Goal: Task Accomplishment & Management: Use online tool/utility

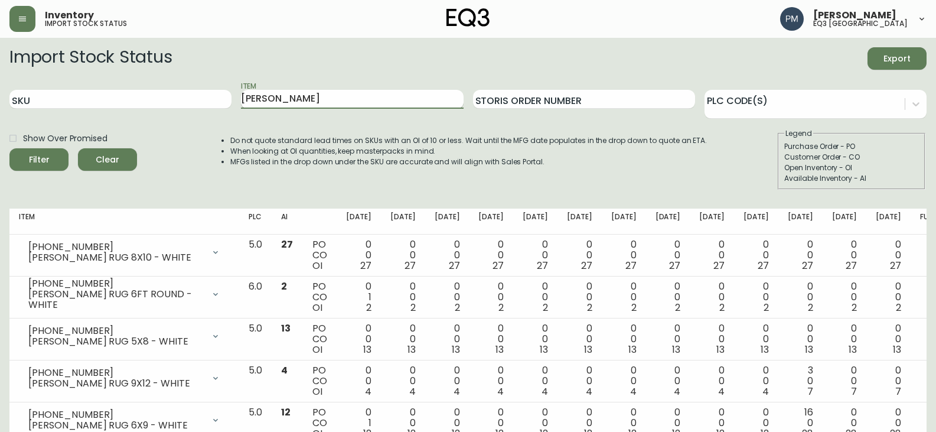
click at [285, 97] on input "[PERSON_NAME]" at bounding box center [352, 99] width 222 height 19
click at [294, 128] on form "Import Stock Status Export SKU Item Storis Order Number PLC Code(s) Show Over P…" at bounding box center [468, 118] width 918 height 142
click at [103, 100] on input "SKU" at bounding box center [120, 99] width 222 height 19
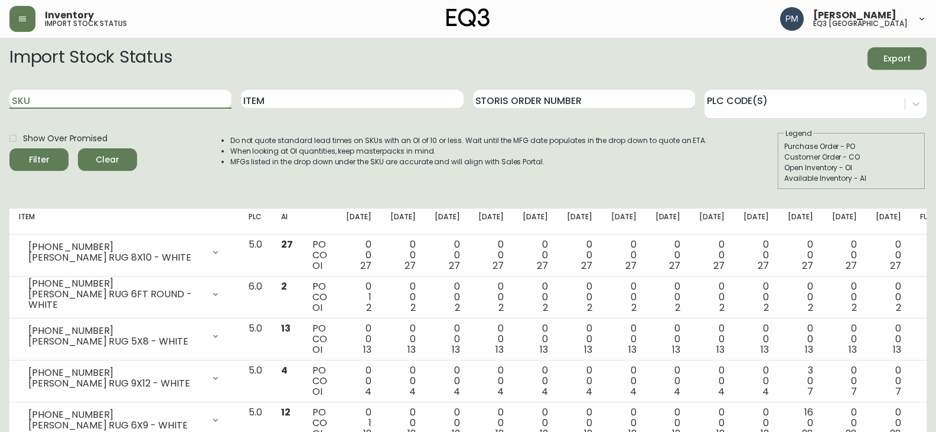
click at [103, 100] on input "SKU" at bounding box center [120, 99] width 222 height 19
click at [320, 99] on input "Item" at bounding box center [352, 99] width 222 height 19
type input "T"
type input "Toad"
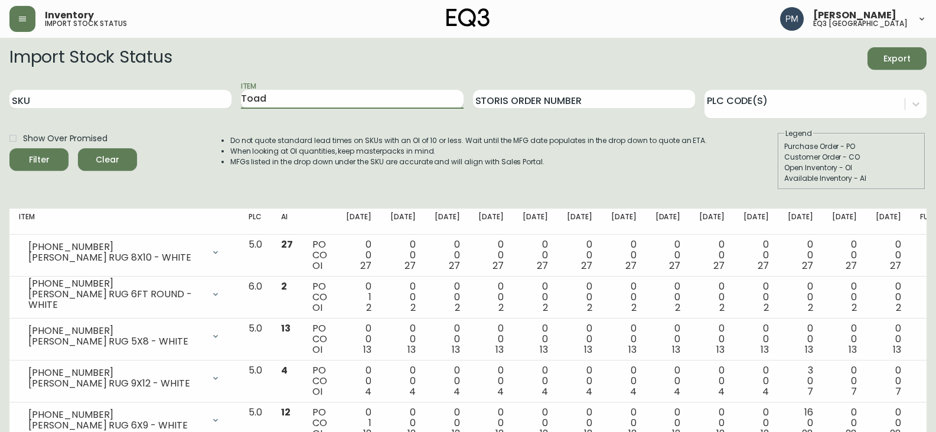
click at [9, 148] on button "Filter" at bounding box center [38, 159] width 59 height 22
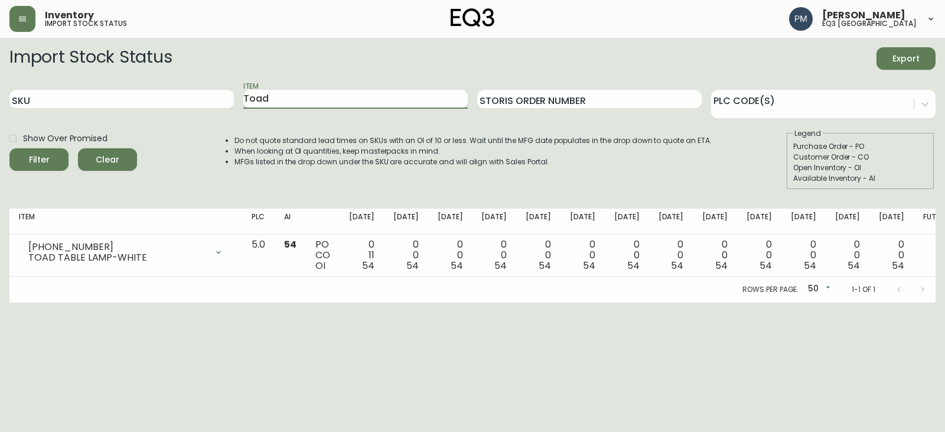
click at [320, 99] on input "Toad" at bounding box center [355, 99] width 225 height 19
click at [639, 41] on main "Import Stock Status Export SKU Item Storis Order Number PLC Code(s) Show Over P…" at bounding box center [472, 170] width 945 height 265
click at [418, 151] on li "When looking at OI quantities, keep masterpacks in mind." at bounding box center [473, 151] width 477 height 11
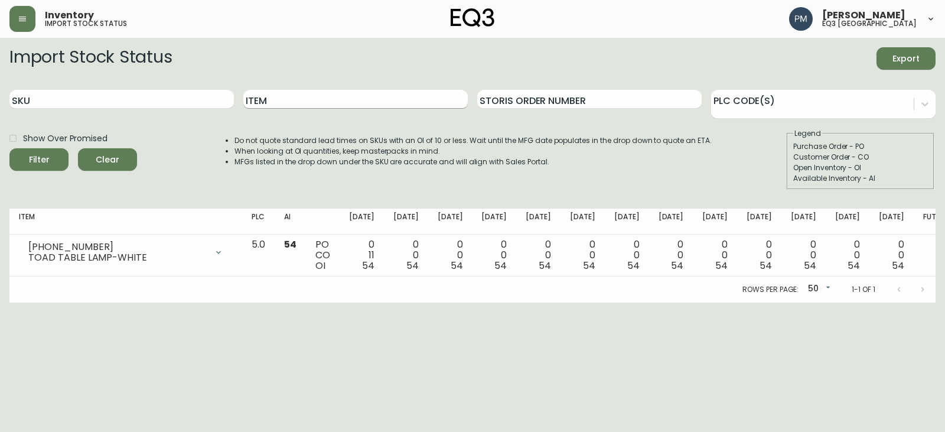
click at [317, 101] on input "Item" at bounding box center [355, 99] width 225 height 19
type input "[PERSON_NAME]"
click at [9, 148] on button "Filter" at bounding box center [38, 159] width 59 height 22
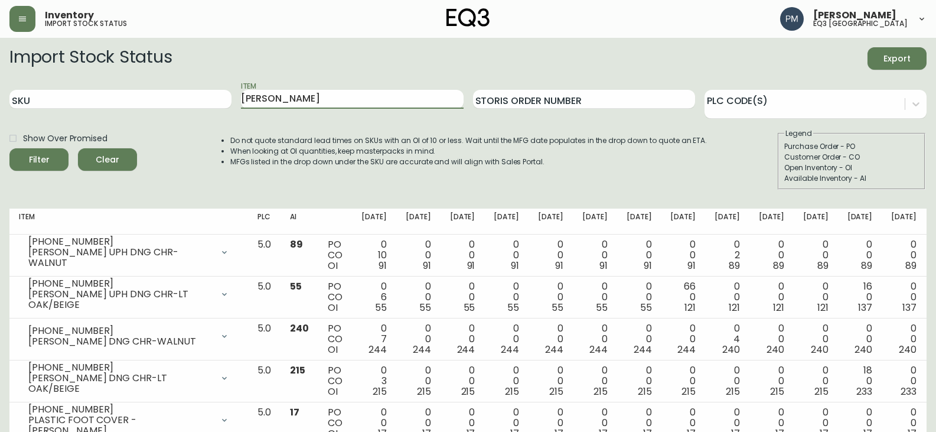
scroll to position [38, 0]
